Goal: Task Accomplishment & Management: Use online tool/utility

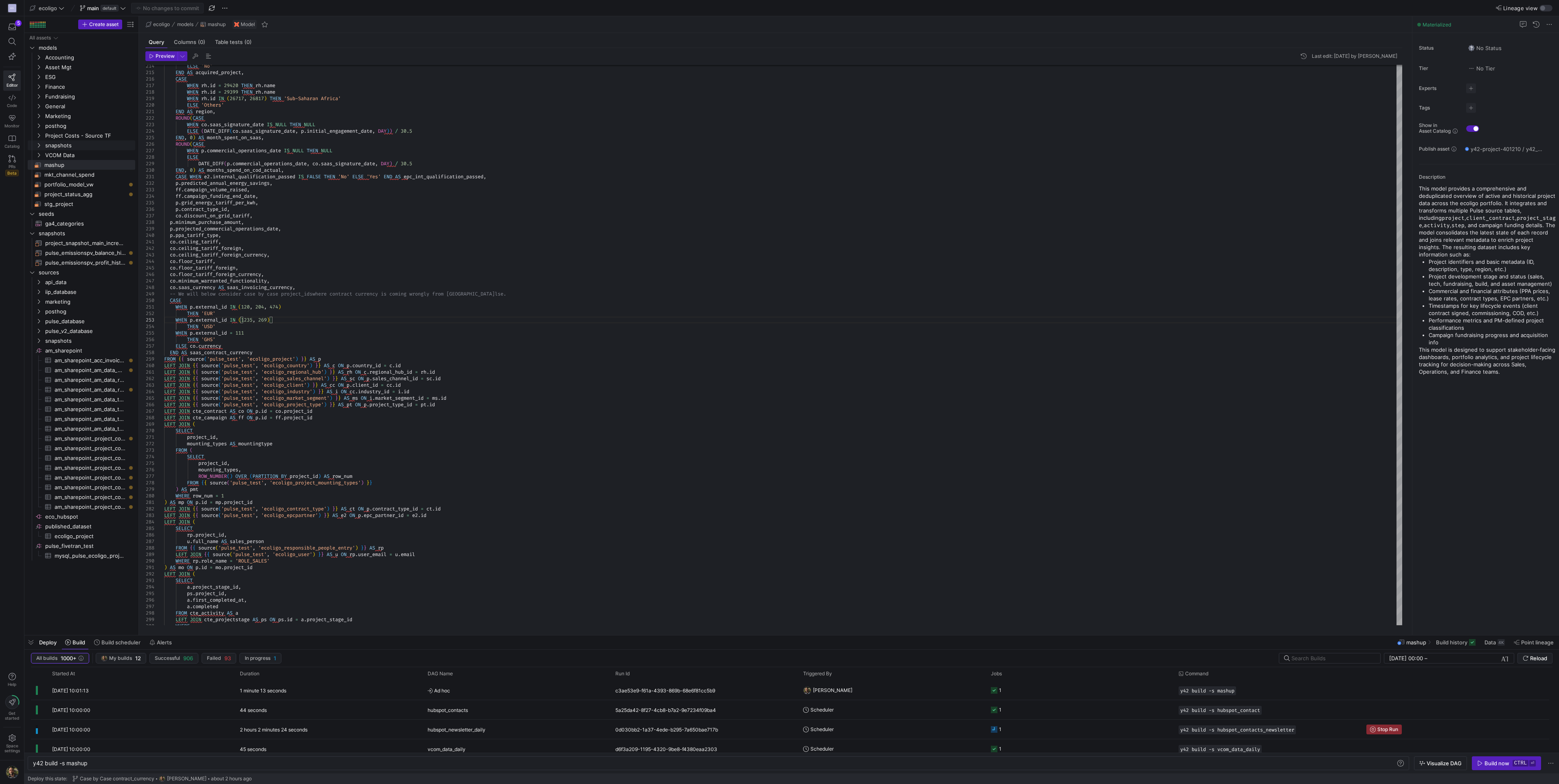
scroll to position [52, 243]
click at [39, 60] on span "Accounting" at bounding box center [85, 57] width 100 height 9
click at [39, 78] on icon "Press SPACE to select this row." at bounding box center [38, 77] width 5 height 5
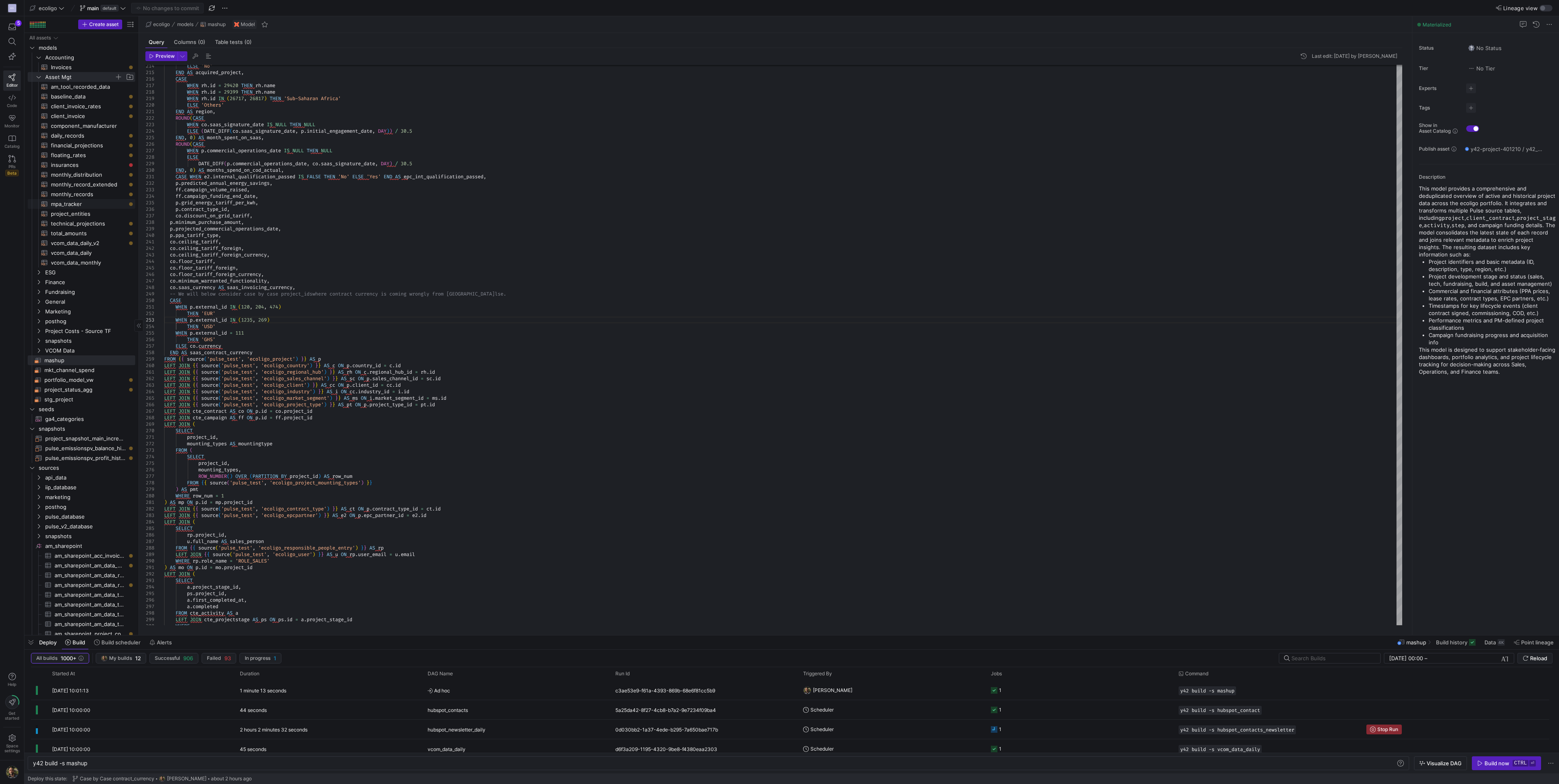
click at [71, 202] on span "mpa_tracker​​​​​​​​​​" at bounding box center [88, 204] width 75 height 9
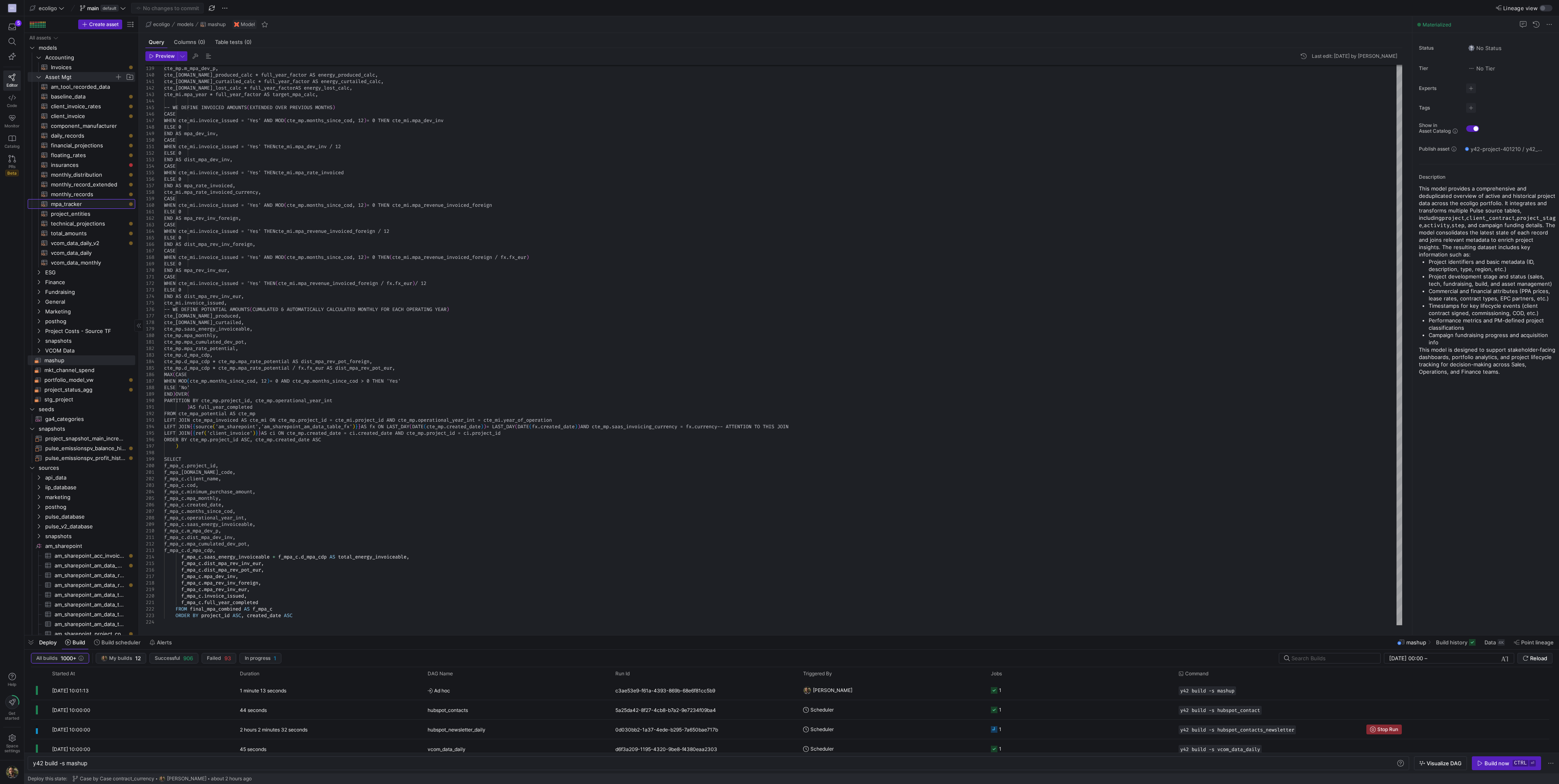
type textarea "{{ config( materialized='table',schema='schema_asset_mgt' ) }} WITH cte_mpa_act…"
type textarea "y42 build -s mpa_tracker"
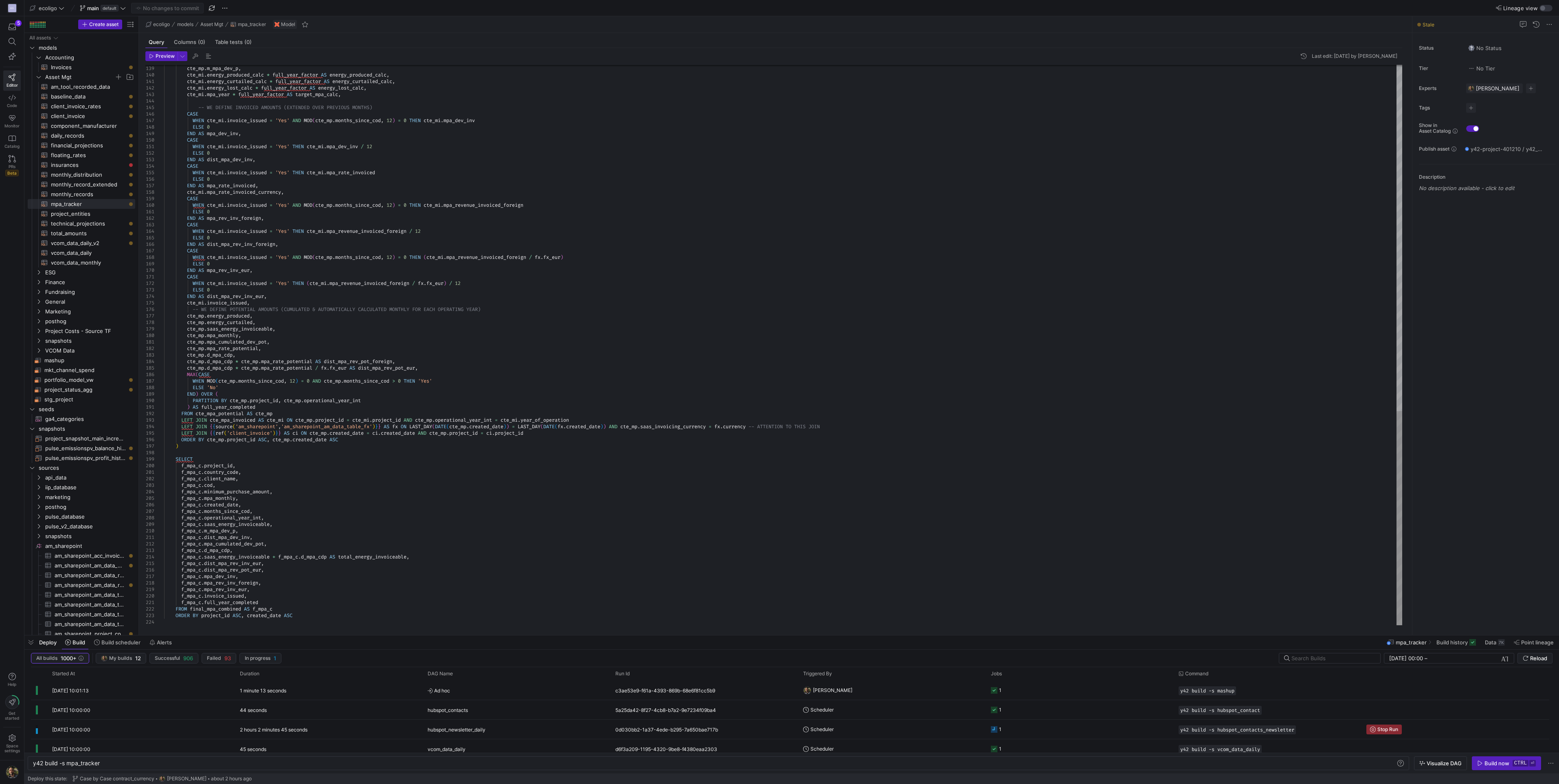
click at [53, 358] on span "mashup​​​​​​​​​​" at bounding box center [85, 360] width 82 height 9
type textarea "{{ config( materialized='table' ) }} With cte_activity as ( select * from ( sel…"
type textarea "y42 build -s mashup"
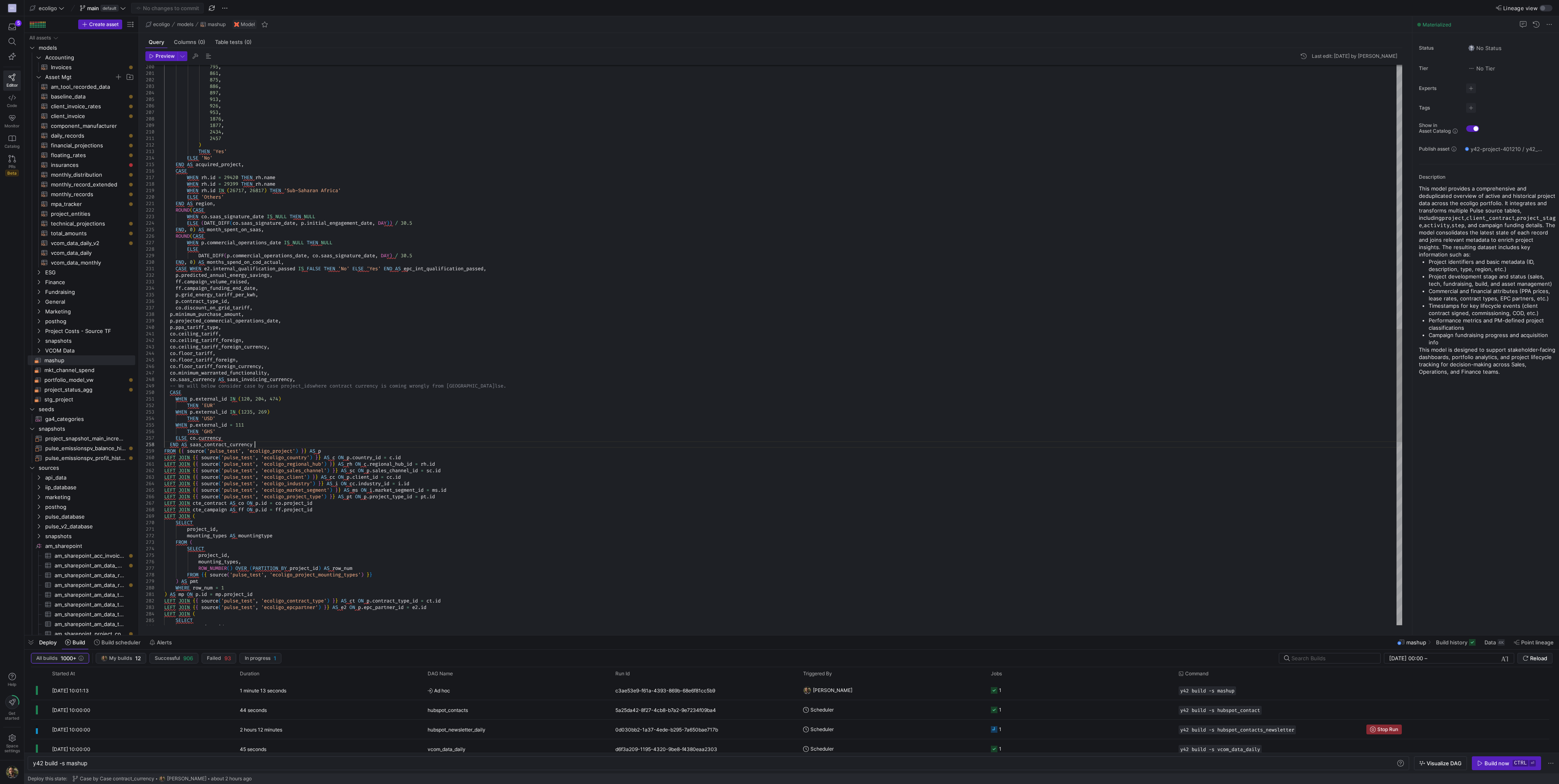
scroll to position [52, 1]
drag, startPoint x: 266, startPoint y: 442, endPoint x: 170, endPoint y: 393, distance: 107.8
click at [170, 393] on div "875 , 886 , 897 , 913 , 926 , 953 , 1876 , 1877 , 2434 , 2457 ) THEN 'Yes' ELSE…" at bounding box center [783, 145] width 1238 height 2768
click at [324, 130] on div "875 , 886 , 897 , 913 , 926 , 953 , 1876 , 1877 , 2434 , 2457 ) THEN 'Yes' ELSE…" at bounding box center [783, 145] width 1238 height 2768
click at [195, 436] on div at bounding box center [780, 392] width 1559 height 784
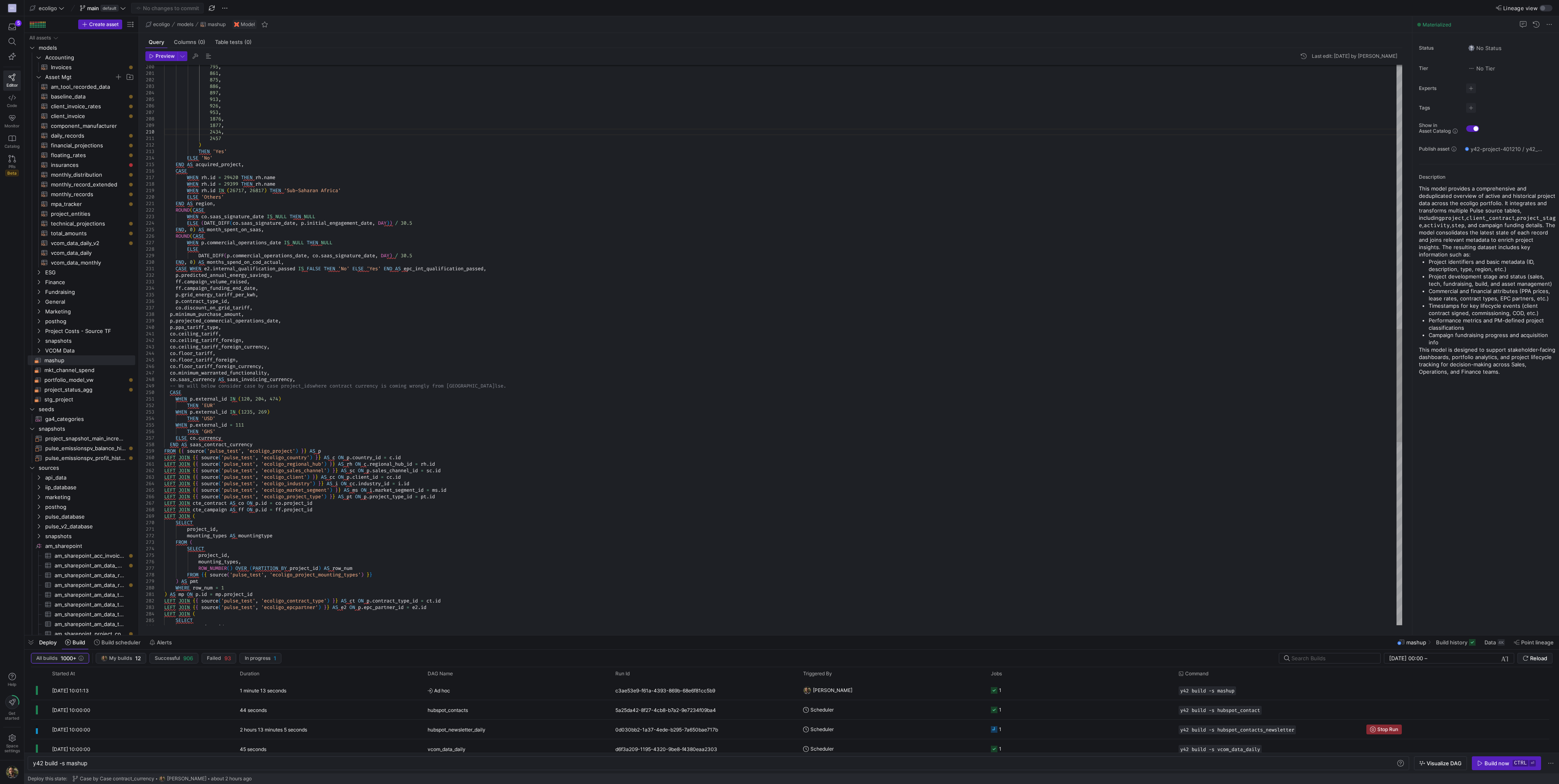
type textarea "WHEN p.external_id IN (120, 204, 474) THEN 'EUR' WHEN p.external_id IN (1235, 2…"
click at [194, 437] on div "875 , 886 , 897 , 913 , 926 , 953 , 1876 , 1877 , 2434 , 2457 ) THEN 'Yes' ELSE…" at bounding box center [783, 145] width 1238 height 2768
